Goal: Obtain resource: Download file/media

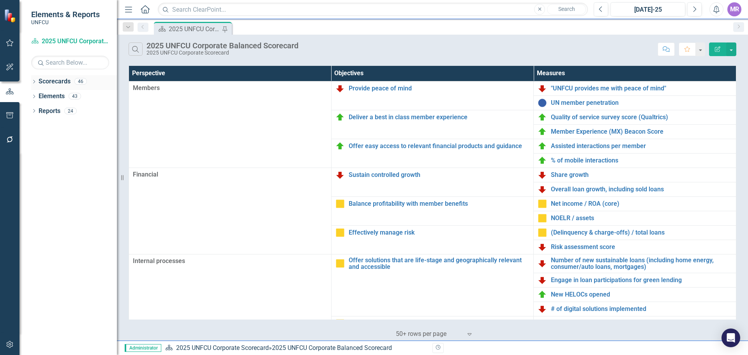
click at [37, 85] on div "Dropdown Scorecards 46" at bounding box center [74, 82] width 86 height 15
click at [585, 146] on link "Assisted interactions per member" at bounding box center [641, 146] width 181 height 7
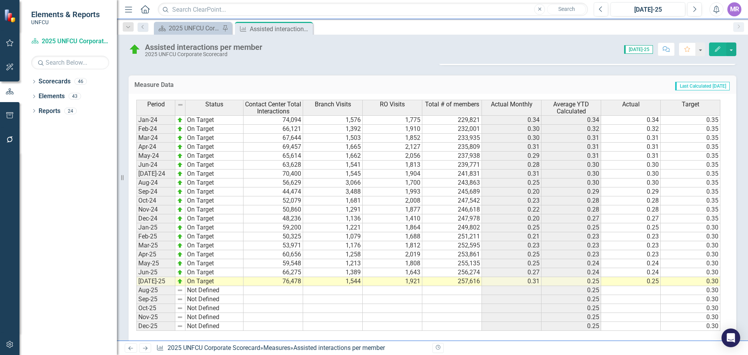
scroll to position [323, 0]
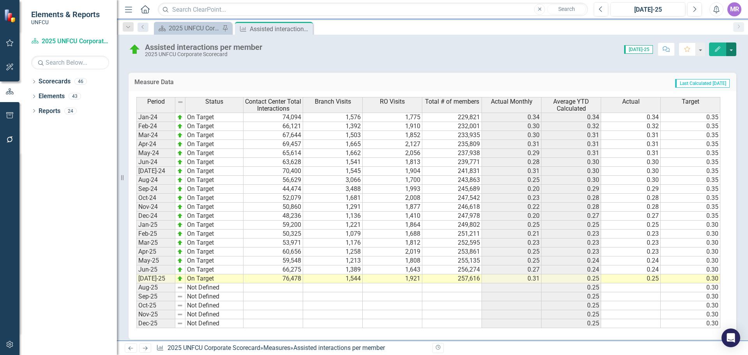
click at [728, 49] on button "button" at bounding box center [731, 49] width 10 height 14
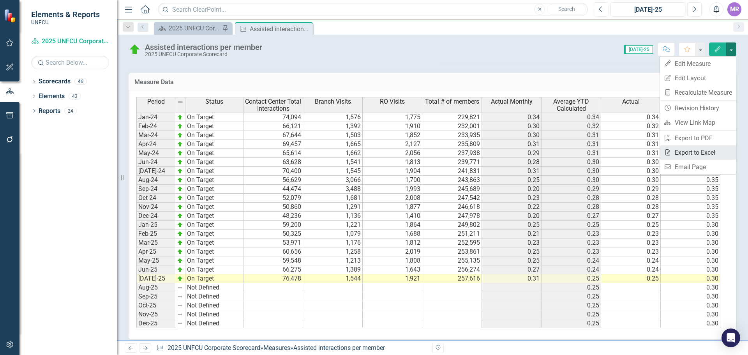
click at [721, 149] on link "Excel Export to Excel" at bounding box center [698, 152] width 76 height 14
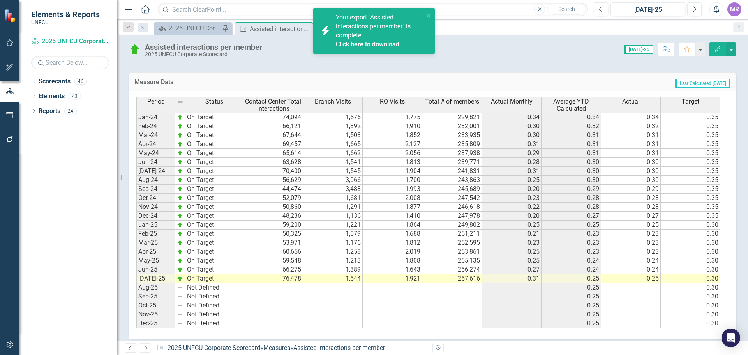
click at [375, 42] on link "Click here to download." at bounding box center [368, 44] width 65 height 7
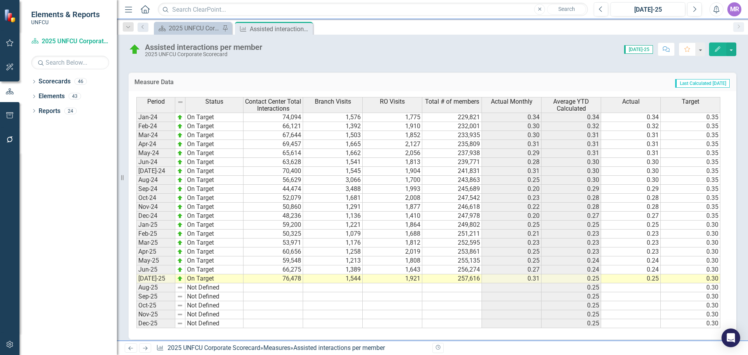
click at [109, 275] on div "Dropdown Scorecards 46 Dropdown 2025 UNFCU Corporate Scorecard Dropdown Chief F…" at bounding box center [67, 215] width 97 height 280
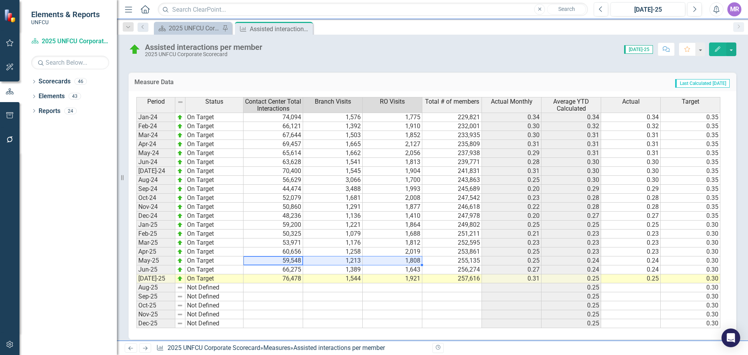
drag, startPoint x: 290, startPoint y: 259, endPoint x: 394, endPoint y: 256, distance: 104.0
click at [394, 256] on tr "May-25 On Target 59,548 1,213 1,808 255,135 0.25 0.24 0.24 0.30" at bounding box center [428, 260] width 584 height 9
click at [466, 83] on td "Last Calculated [DATE]" at bounding box center [556, 83] width 348 height 10
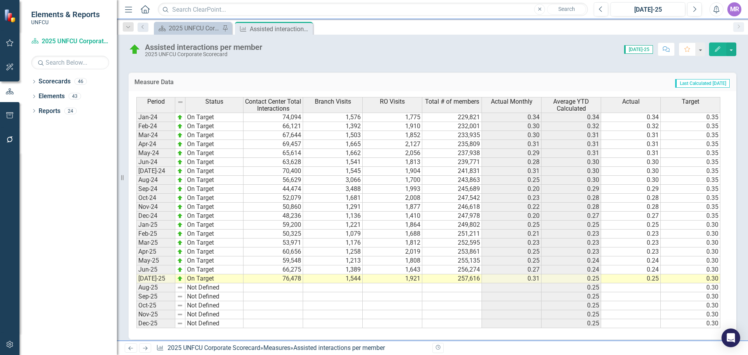
click at [136, 264] on div "Period Status Jan-24 On Target Feb-24 On Target Mar-24 On Target Apr-24 On Targ…" at bounding box center [136, 212] width 0 height 231
click at [276, 316] on td at bounding box center [273, 314] width 60 height 9
click at [166, 262] on td "May-25" at bounding box center [155, 260] width 39 height 9
click at [201, 28] on div "2025 UNFCU Corporate Balanced Scorecard" at bounding box center [194, 28] width 51 height 10
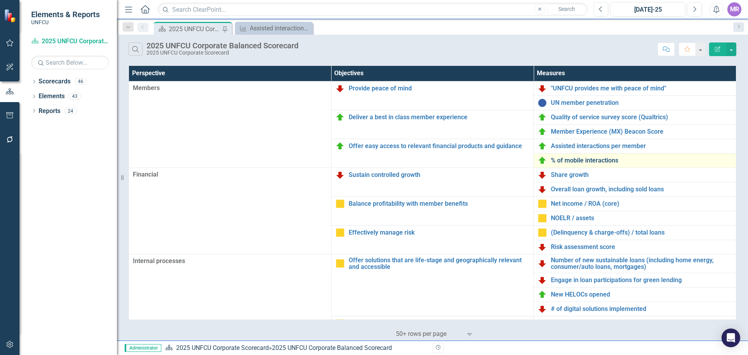
click at [594, 159] on link "% of mobile interactions" at bounding box center [641, 160] width 181 height 7
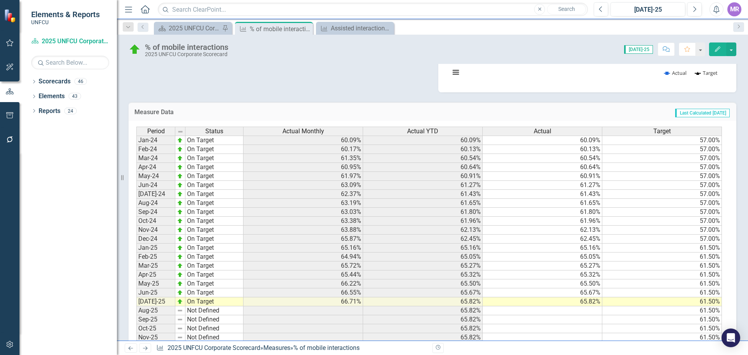
scroll to position [268, 0]
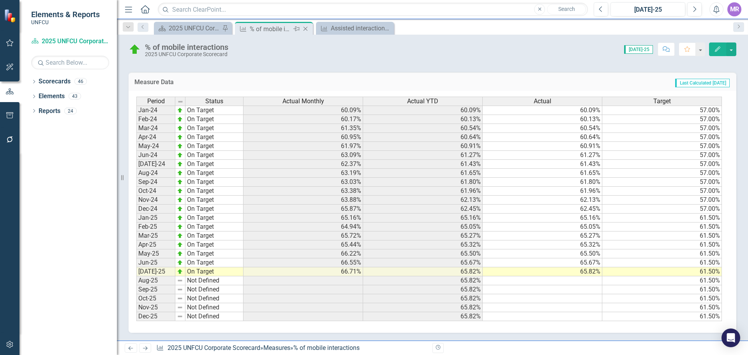
click at [309, 28] on icon "Close" at bounding box center [305, 29] width 8 height 6
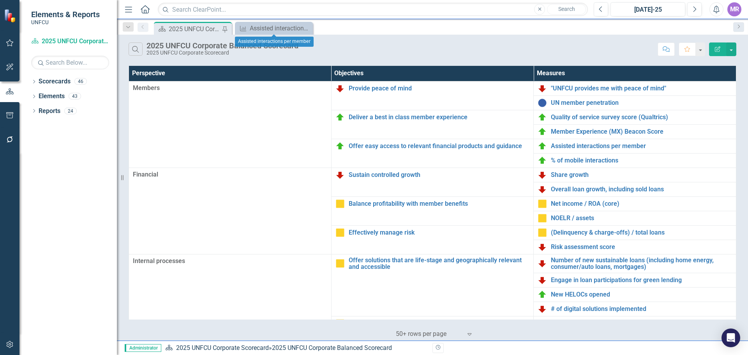
drag, startPoint x: 309, startPoint y: 28, endPoint x: 294, endPoint y: 28, distance: 14.0
click at [0, 0] on icon "Close" at bounding box center [0, 0] width 0 height 0
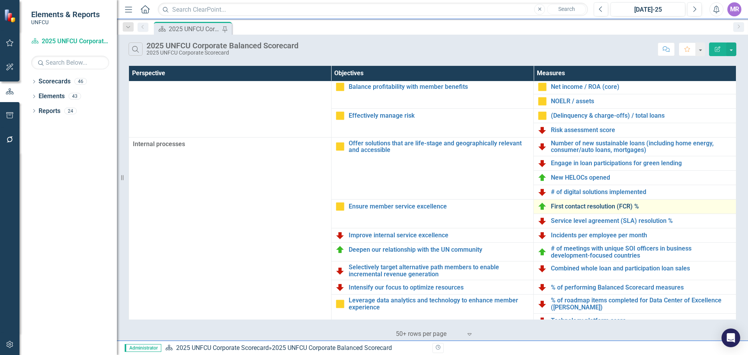
click at [577, 205] on link "First contact resolution (FCR) %" at bounding box center [641, 206] width 181 height 7
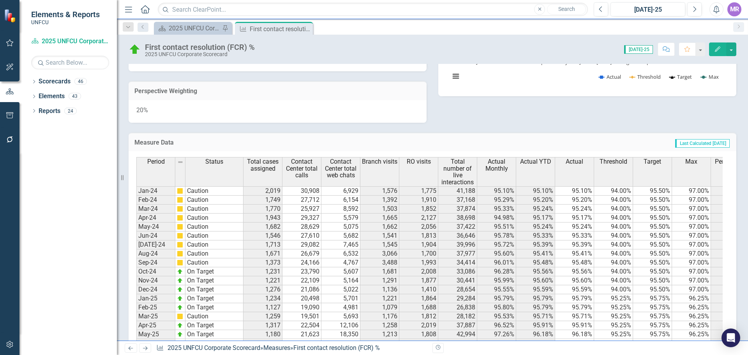
scroll to position [273, 0]
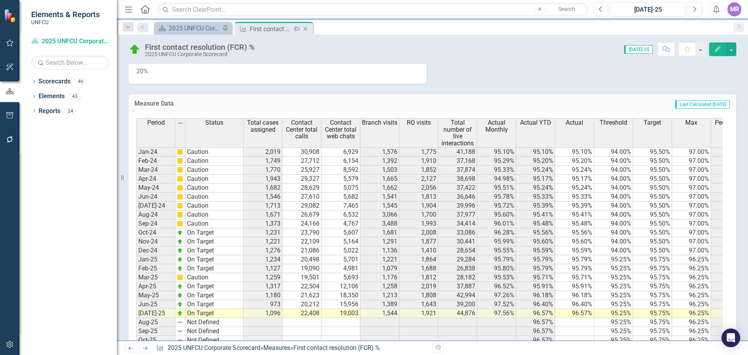
click at [307, 26] on icon "Close" at bounding box center [305, 29] width 8 height 6
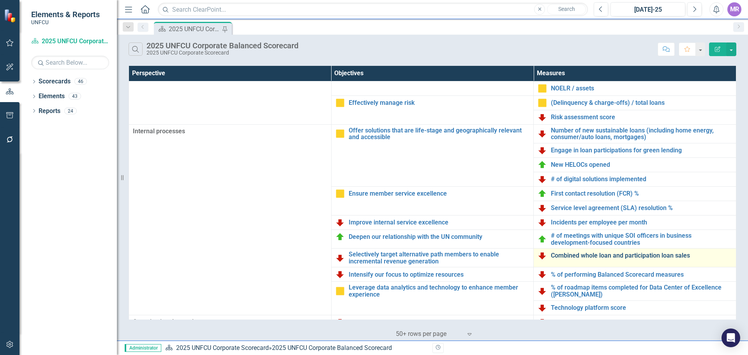
scroll to position [169, 0]
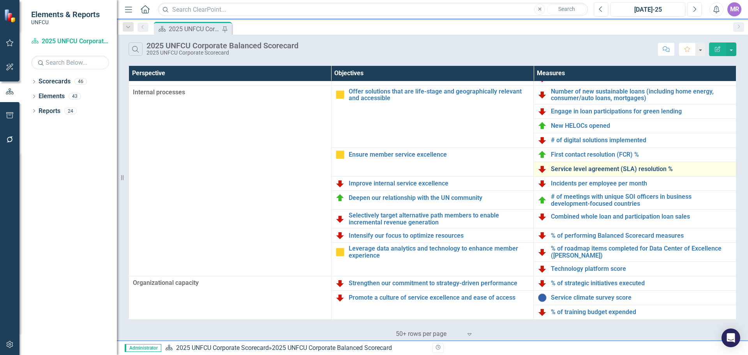
click at [593, 166] on link "Service level agreement (SLA) resolution %" at bounding box center [641, 169] width 181 height 7
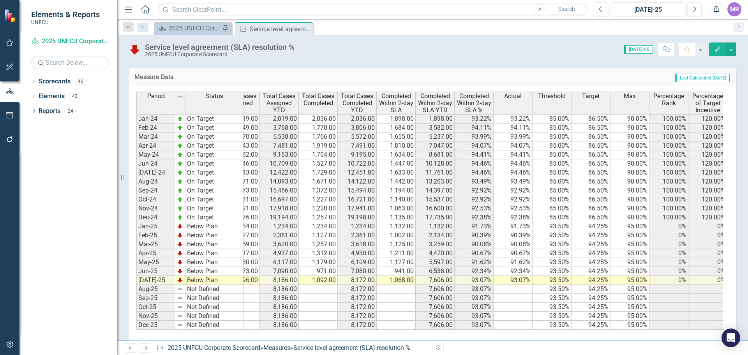
scroll to position [0, 27]
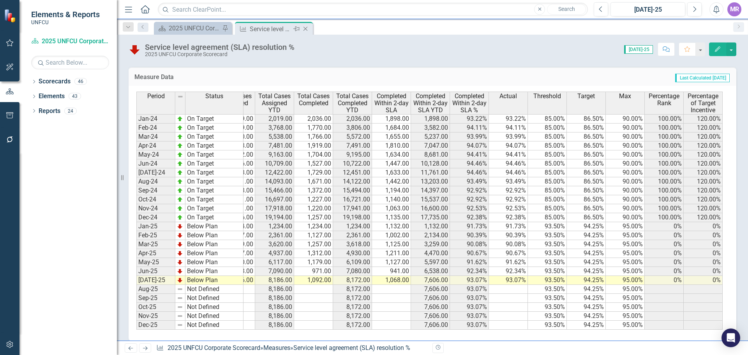
click at [308, 28] on icon "Close" at bounding box center [305, 29] width 8 height 6
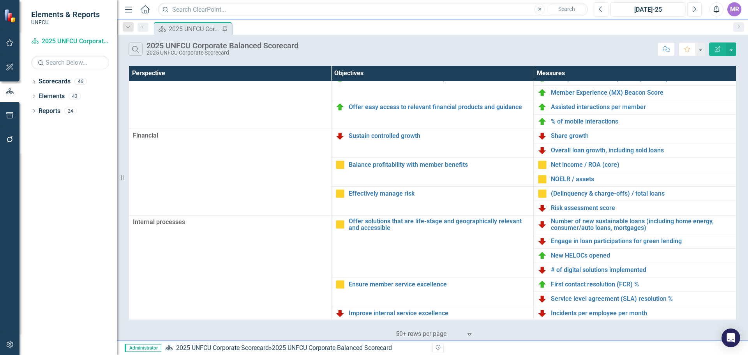
scroll to position [117, 0]
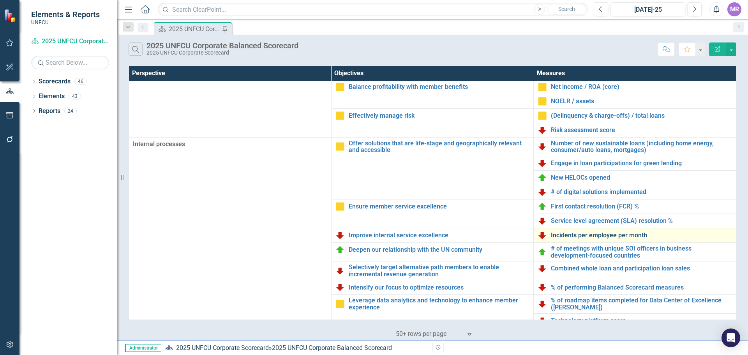
click at [592, 237] on link "Incidents per employee per month" at bounding box center [641, 235] width 181 height 7
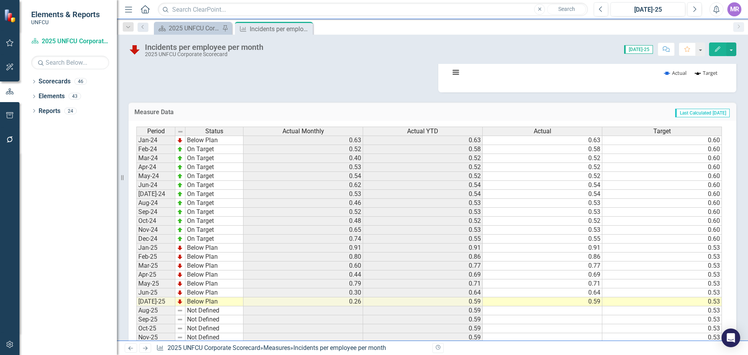
scroll to position [268, 0]
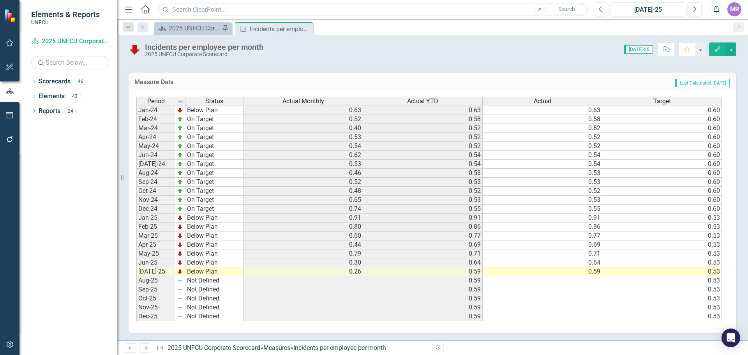
click at [0, 0] on icon at bounding box center [0, 0] width 0 height 0
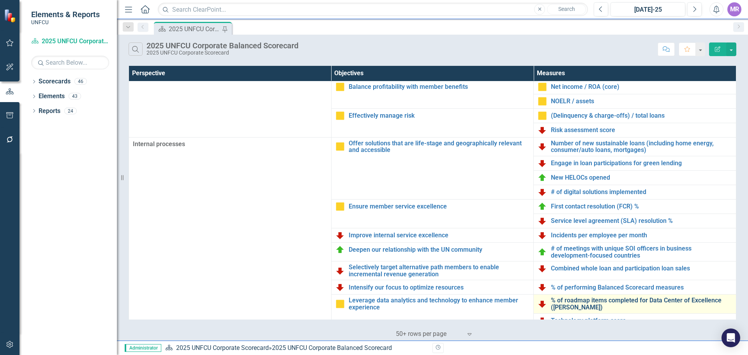
scroll to position [169, 0]
